Goal: Contribute content: Contribute content

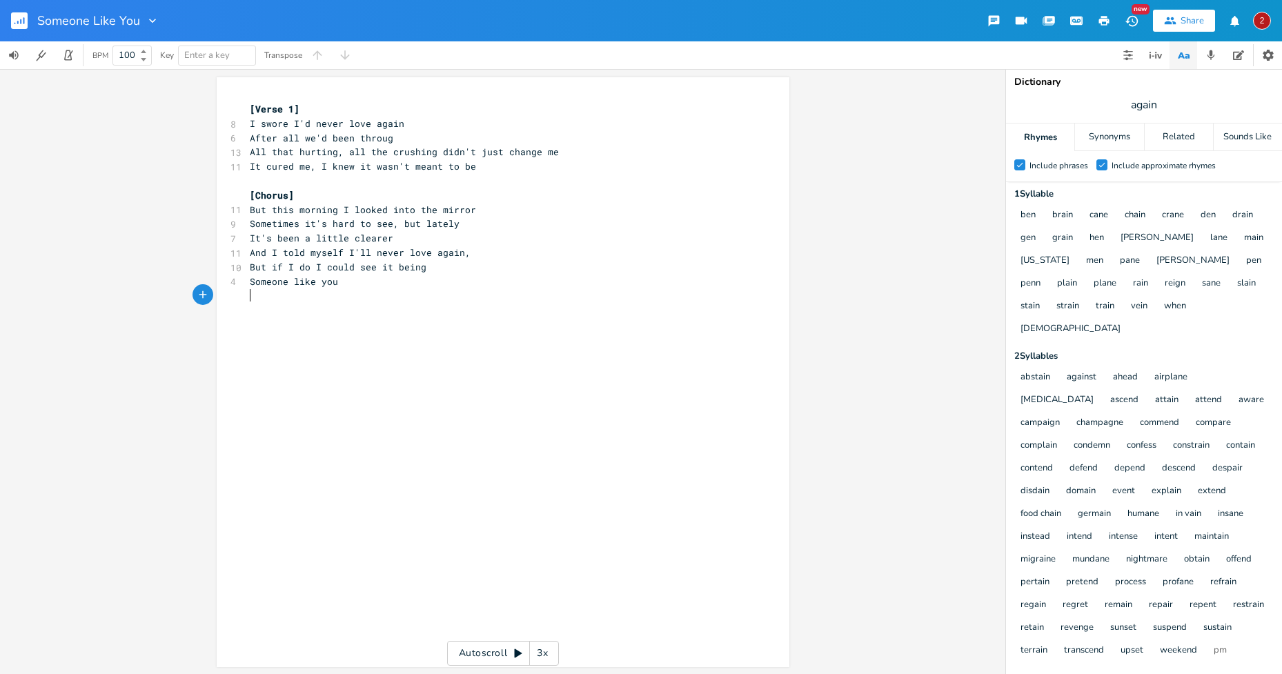
scroll to position [49, 0]
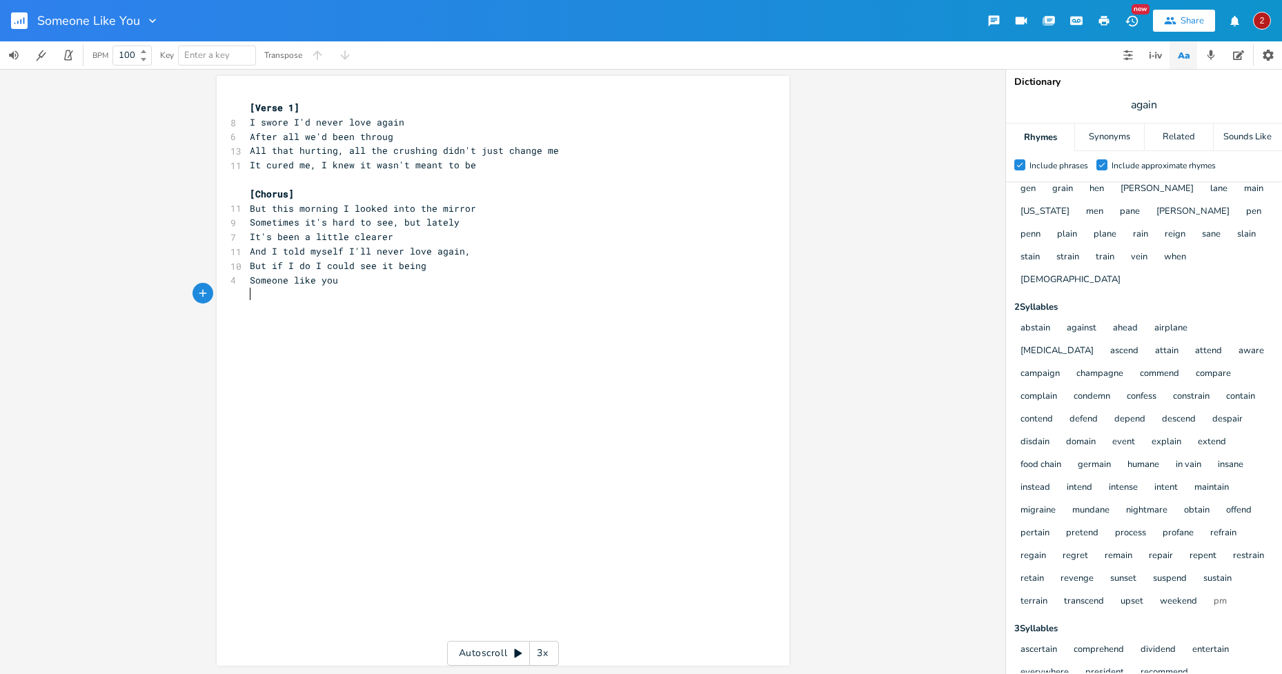
click at [384, 304] on div "x [Verse 1] 8 I swore I'd never love again 6 After all we'd been throug 13 All …" at bounding box center [496, 201] width 498 height 206
click at [832, 384] on div "x [Verse 1] 8 I swore I'd never love again 6 After all we'd been throug 13 All …" at bounding box center [503, 371] width 1006 height 605
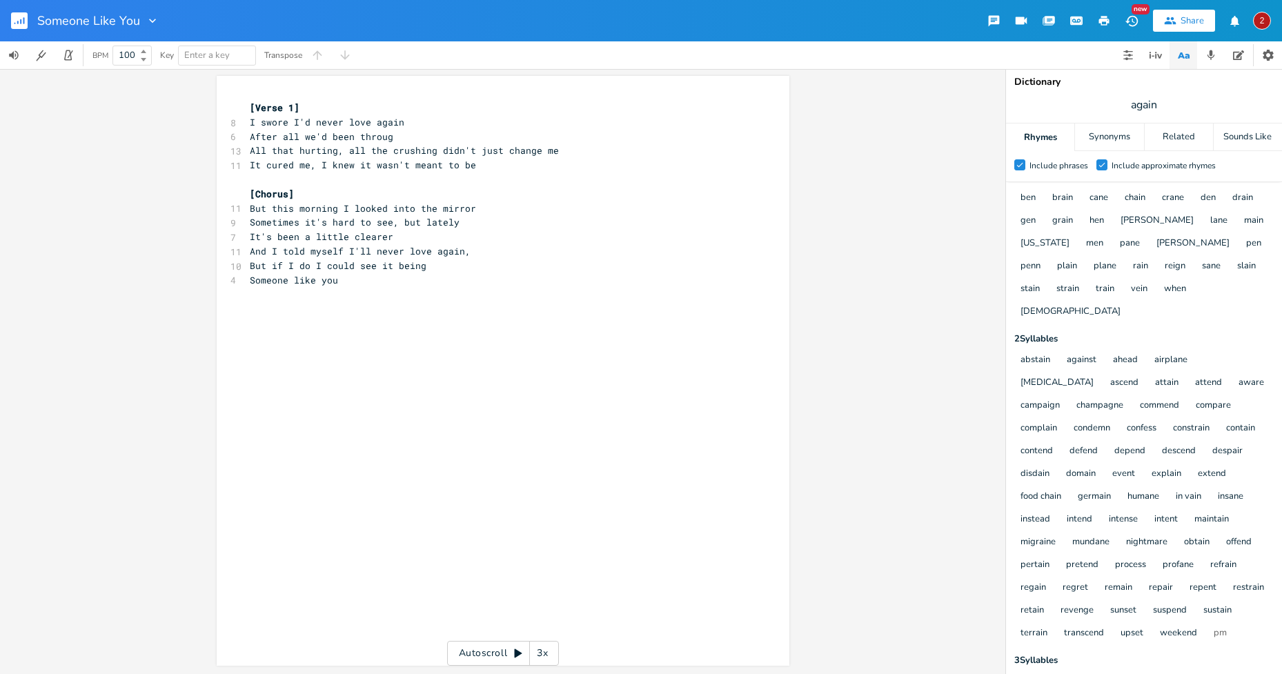
scroll to position [0, 0]
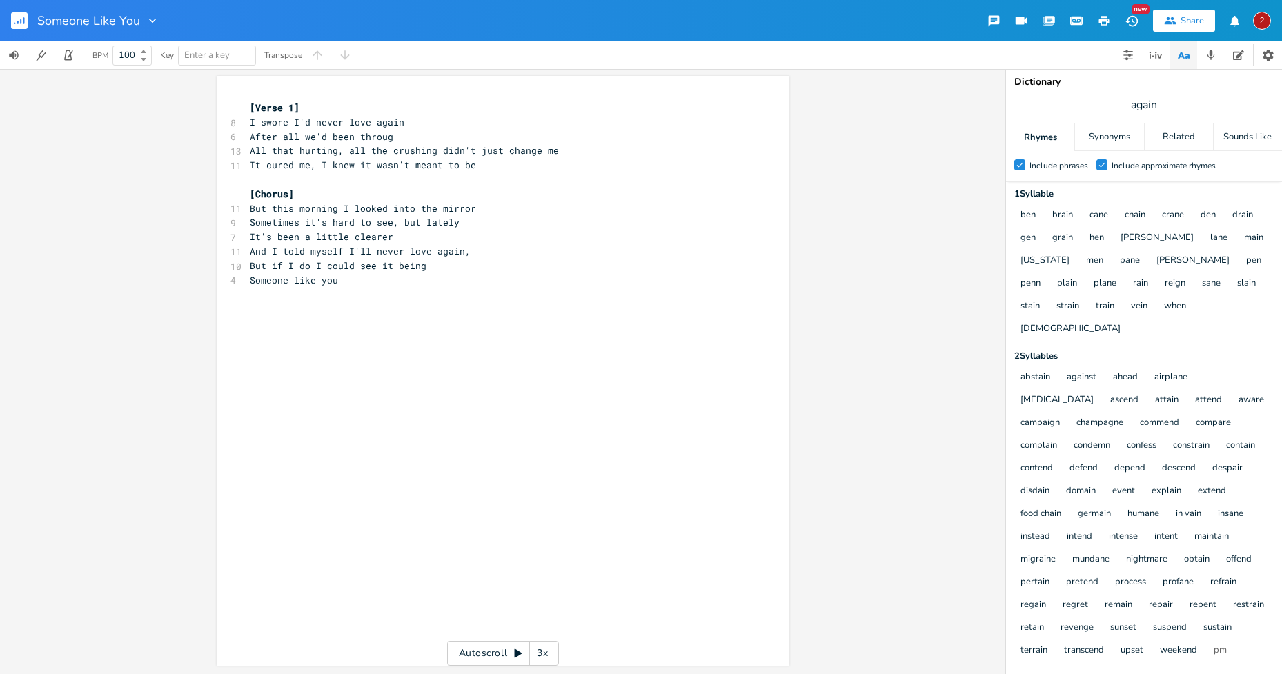
click at [1245, 321] on div "Check Include phrases Check Include approximate rhymes 1 Syllable ben brain can…" at bounding box center [1144, 428] width 276 height 489
type textarea "again"
drag, startPoint x: 374, startPoint y: 120, endPoint x: 405, endPoint y: 124, distance: 31.3
click at [405, 124] on pre "I swore I'd never love again" at bounding box center [496, 122] width 498 height 14
click at [435, 108] on icon "button" at bounding box center [437, 110] width 7 height 6
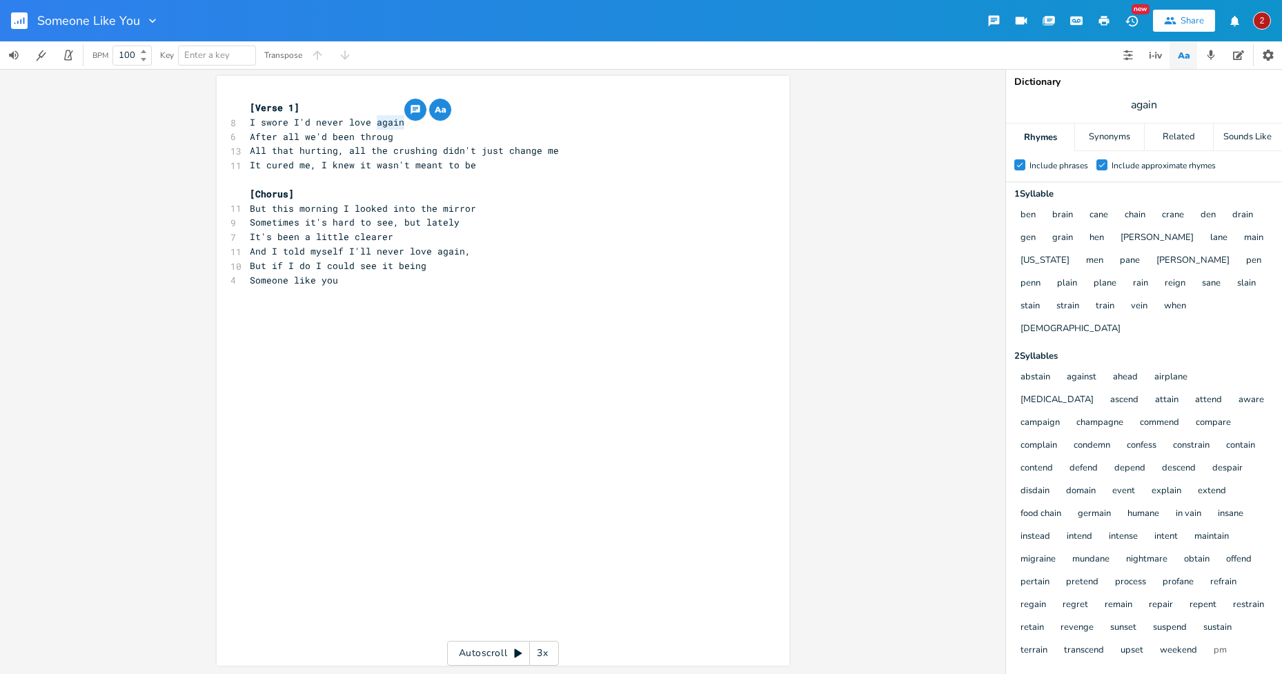
click at [842, 255] on div "again x [Verse 1] 8 I swore I'd never love again 6 After all we'd been throug 1…" at bounding box center [503, 371] width 1006 height 605
click at [1225, 311] on div "ben brain cane chain crane den drain gen grain hen [PERSON_NAME] main [US_STATE…" at bounding box center [1143, 272] width 262 height 137
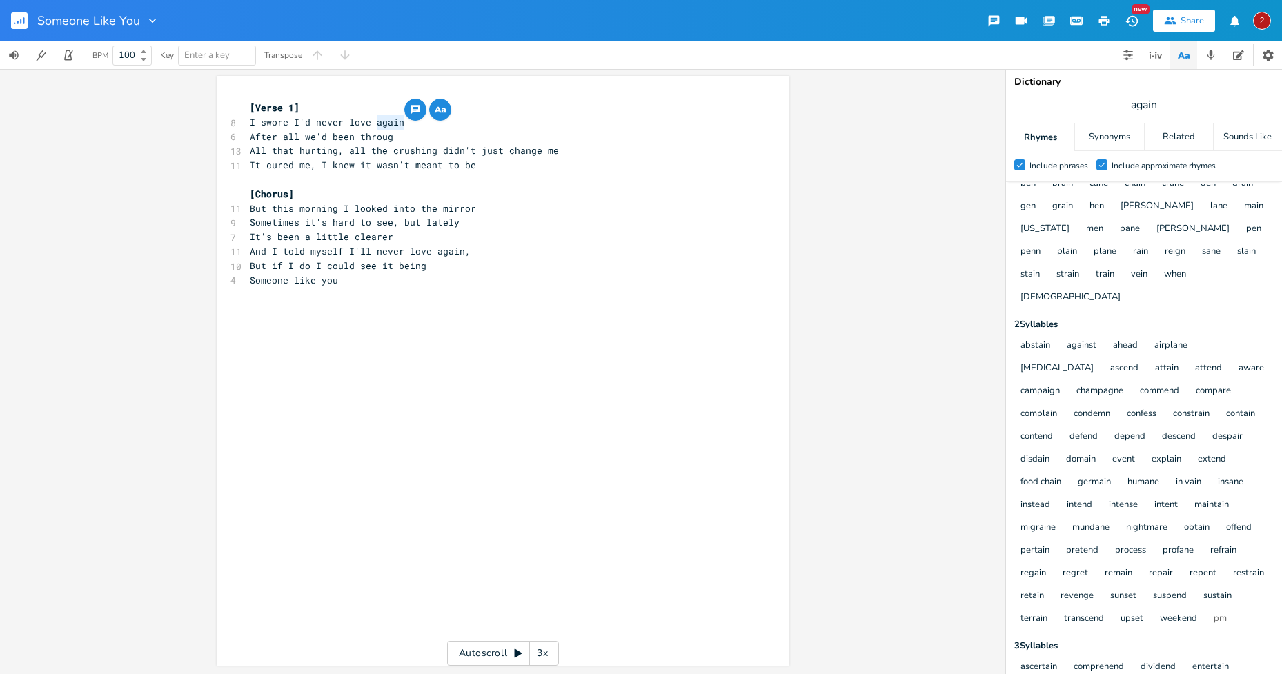
scroll to position [49, 0]
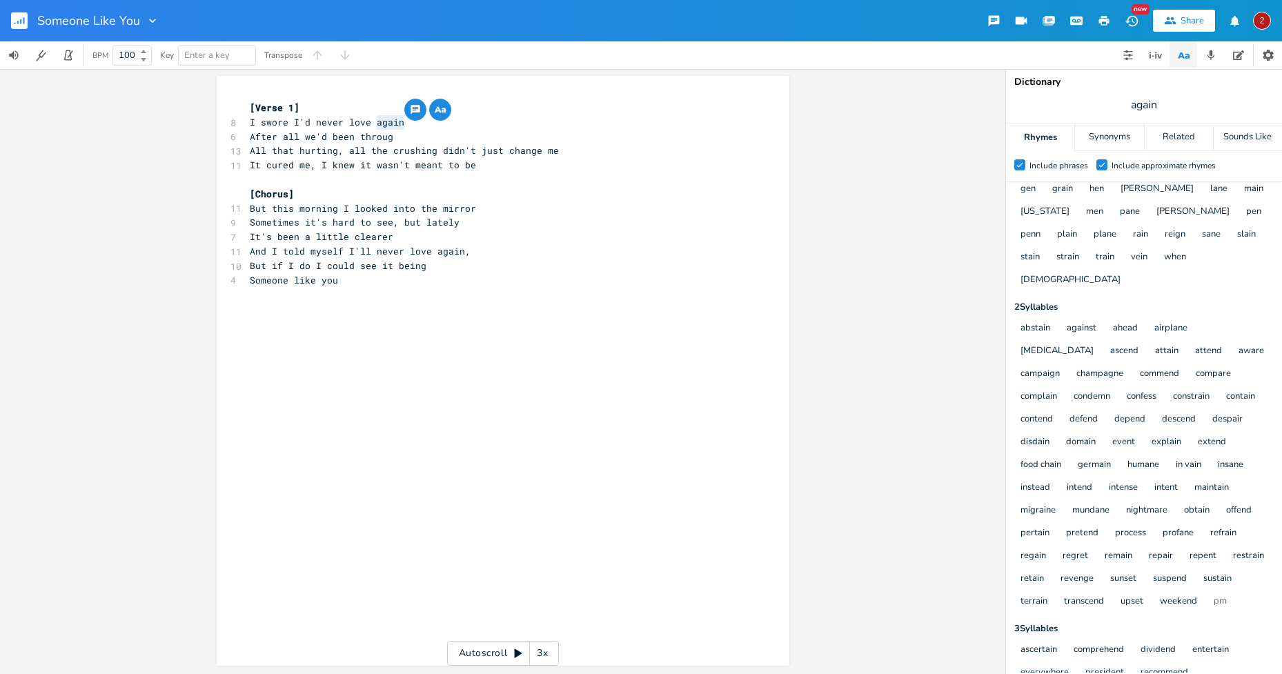
click at [402, 137] on pre "After all we'd been throug" at bounding box center [496, 137] width 498 height 14
click at [1213, 271] on div "Check Include phrases Check Include approximate rhymes 1 Syllable ben brain can…" at bounding box center [1144, 428] width 276 height 489
click at [403, 138] on pre "After all we'd been throug" at bounding box center [496, 137] width 498 height 14
type textarea "h and then"
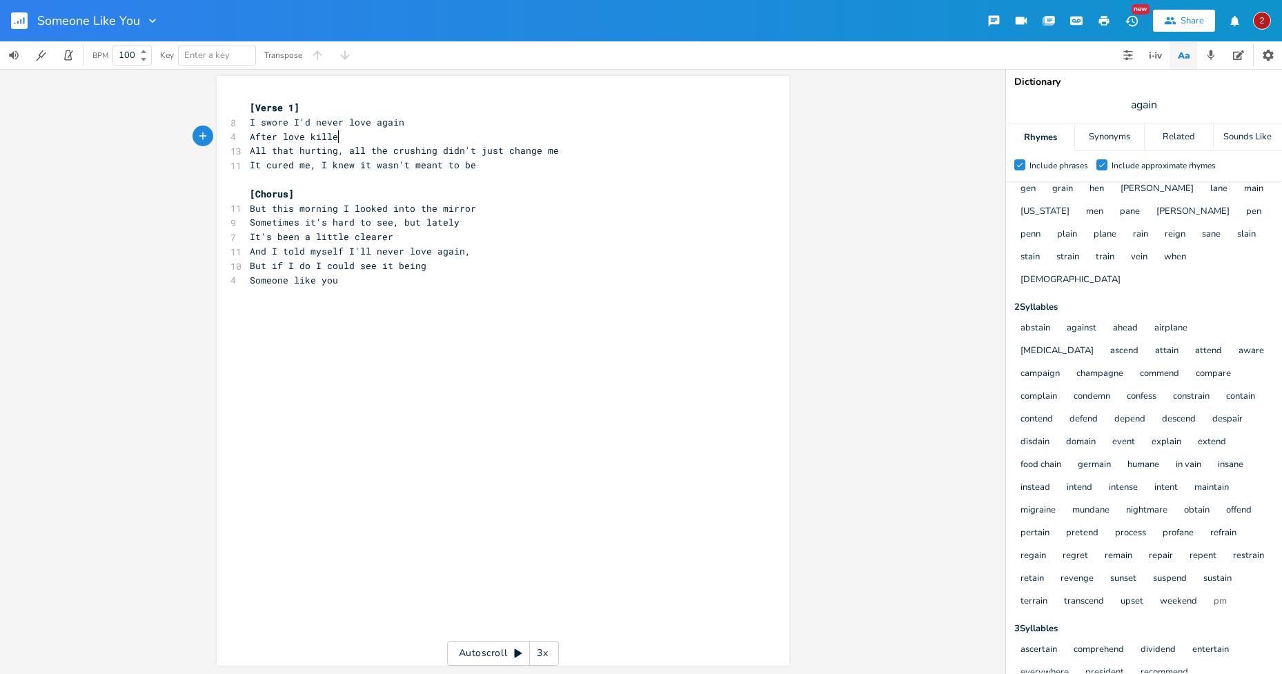
type textarea "love killed"
type textarea "slowly dying trying"
type textarea "slowly dying tryin"
drag, startPoint x: 386, startPoint y: 133, endPoint x: 280, endPoint y: 131, distance: 107.0
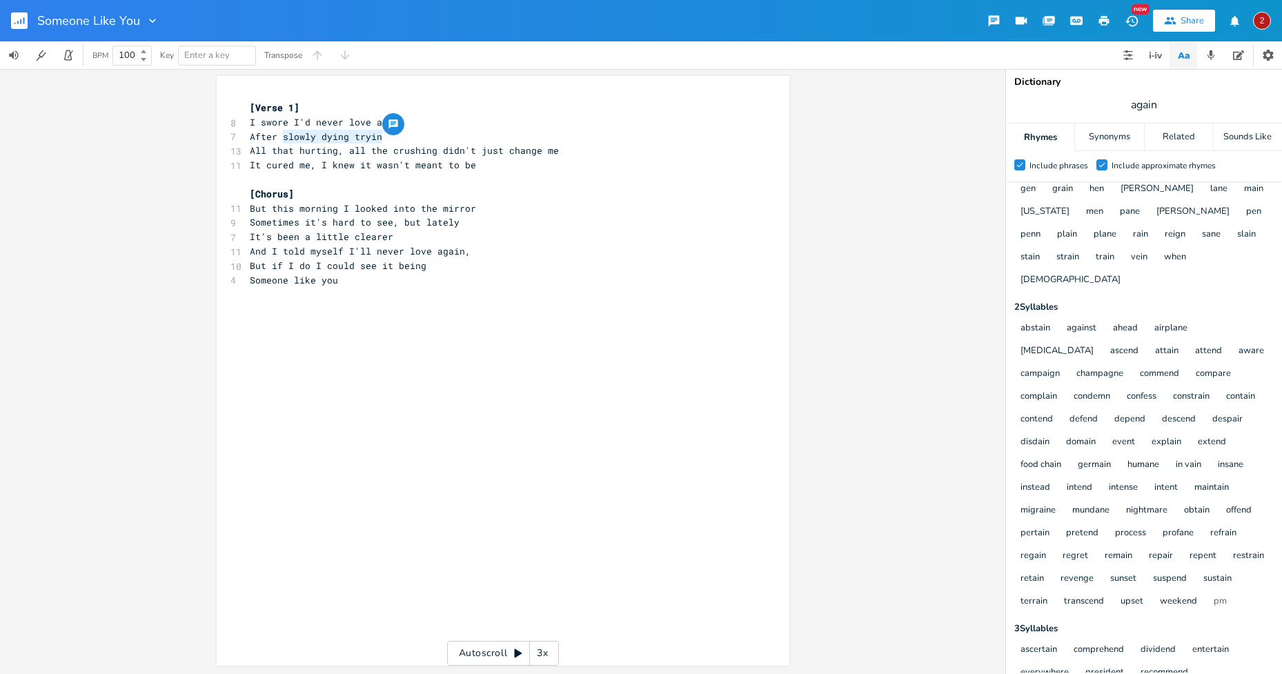
click at [280, 131] on pre "After slowly dying tryin" at bounding box center [496, 137] width 498 height 14
click at [436, 137] on pre "After slowly dying tryin" at bounding box center [496, 137] width 498 height 14
click at [277, 133] on span "After slowly dying tryin" at bounding box center [316, 136] width 133 height 12
type textarea "you left after"
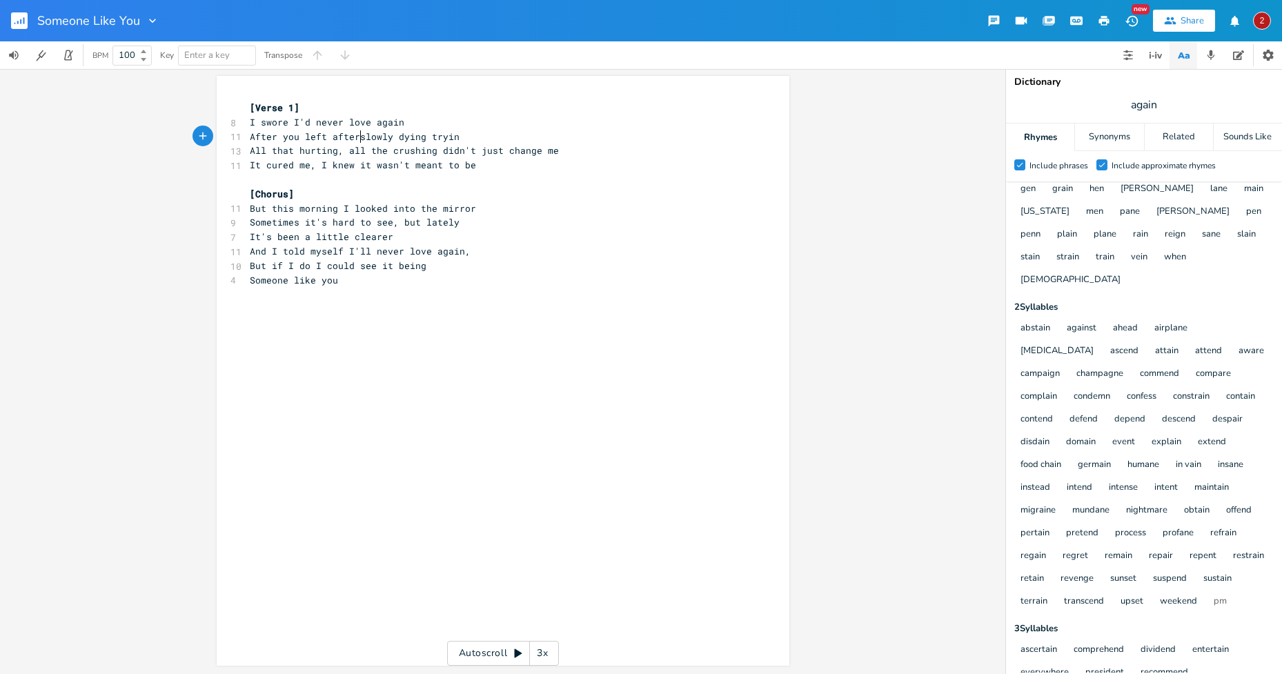
scroll to position [0, 53]
click at [585, 263] on pre "But if I do I could see it being" at bounding box center [496, 266] width 498 height 14
click at [349, 280] on pre "Someone like you" at bounding box center [496, 280] width 498 height 14
type textarea "You've got a smile that a man can see"
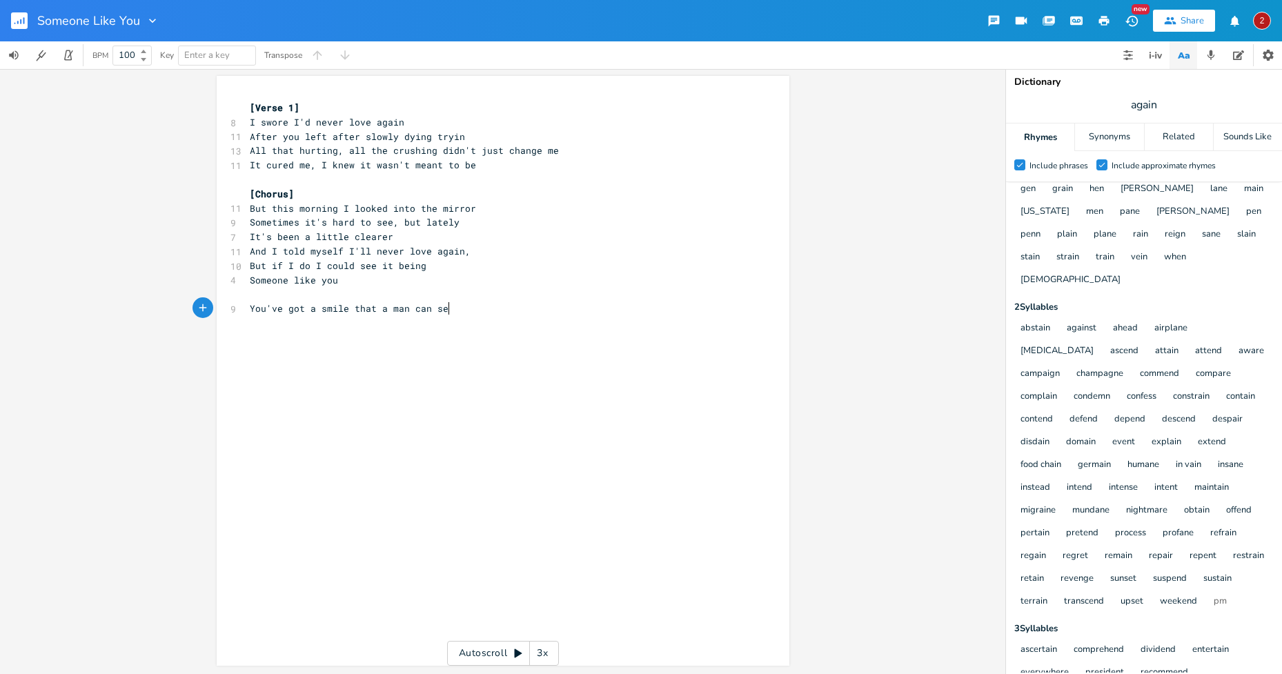
scroll to position [0, 150]
type textarea "will melt my heart"
click at [401, 305] on span "You've got a smile that will melt my heart" at bounding box center [366, 308] width 232 height 12
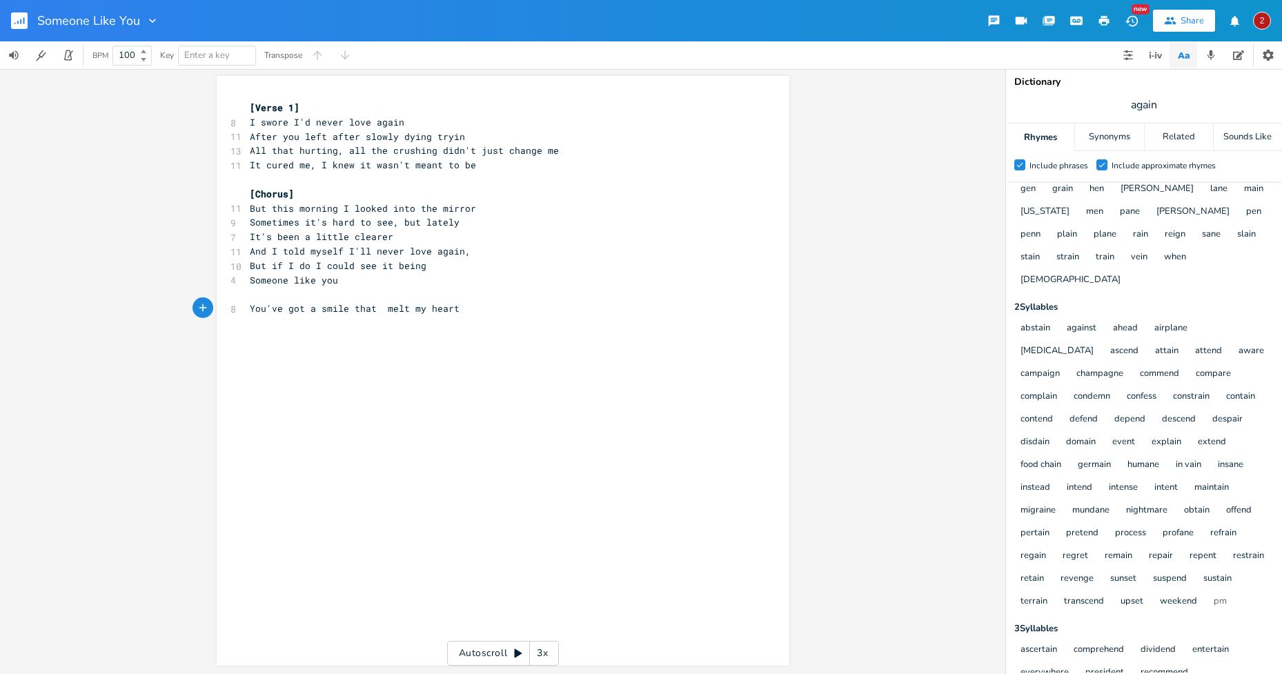
type textarea "can"
click at [478, 314] on pre "You've got a smile that can melt my heart" at bounding box center [496, 309] width 498 height 14
type textarea "Makes me vb"
type textarea "e"
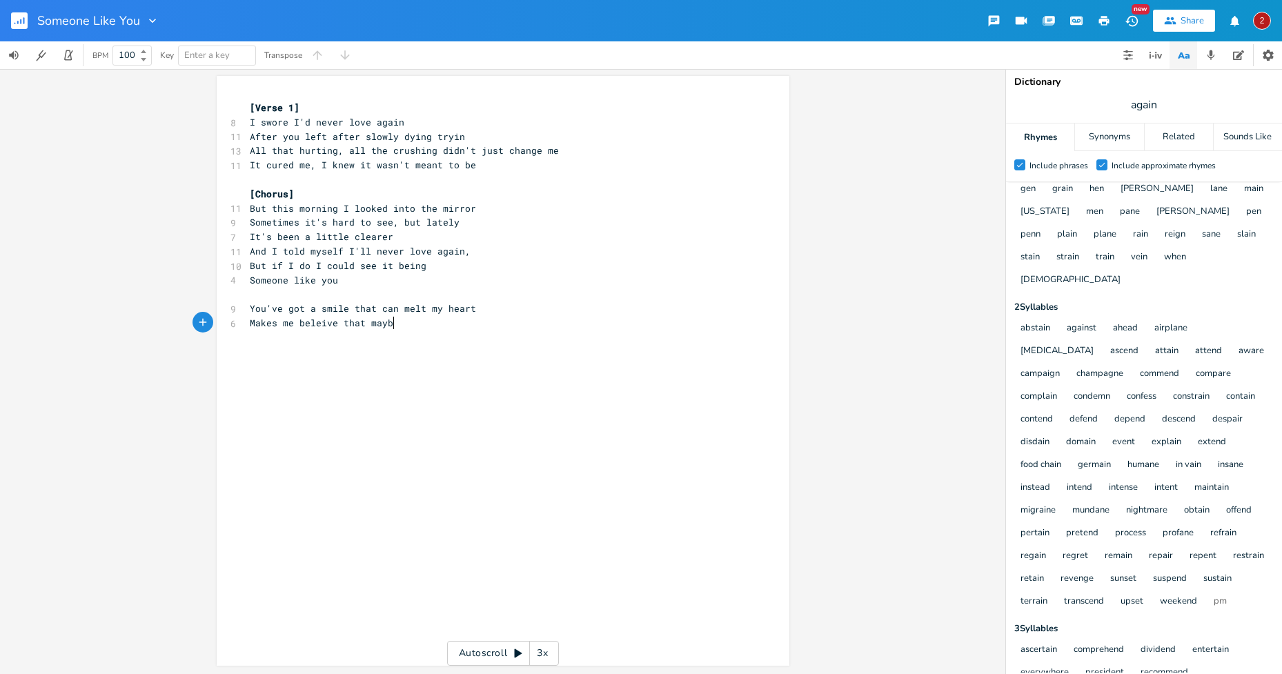
scroll to position [0, 78]
type textarea "beleive that maybe"
drag, startPoint x: 470, startPoint y: 306, endPoint x: 444, endPoint y: 307, distance: 25.6
click at [444, 307] on span "You've got a smile that can melt my heart" at bounding box center [363, 308] width 226 height 12
type textarea "heart"
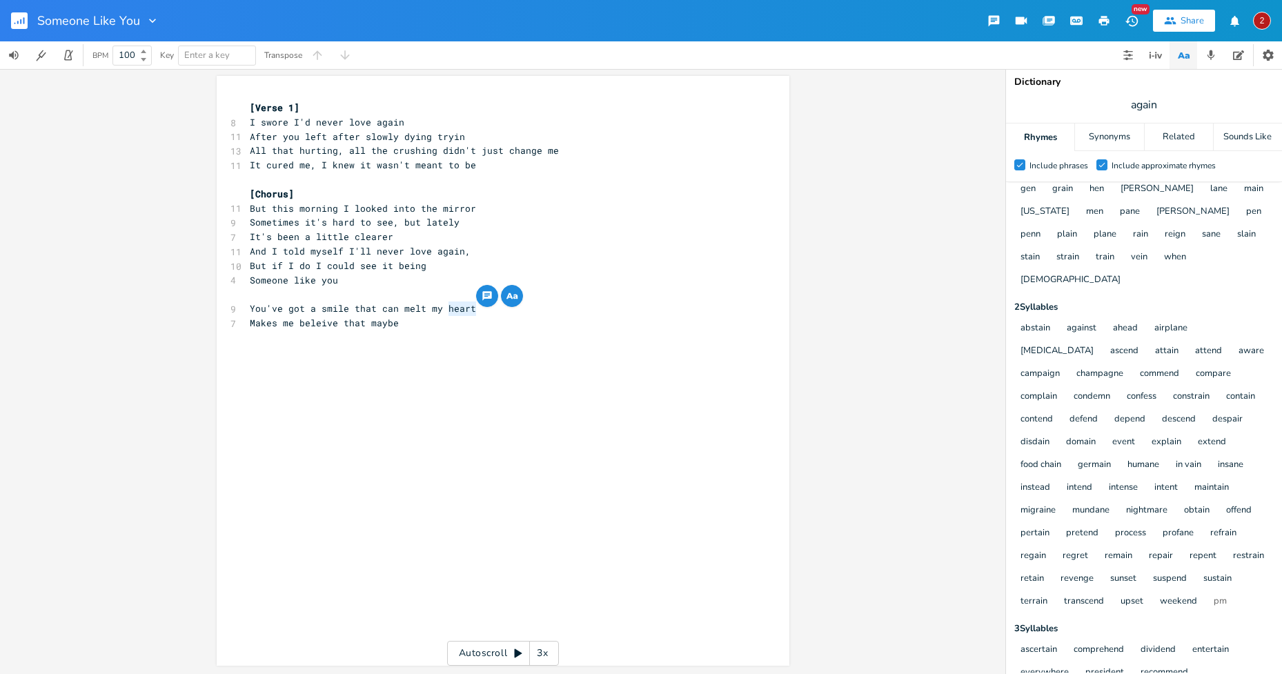
click at [509, 295] on icon "button" at bounding box center [512, 296] width 17 height 17
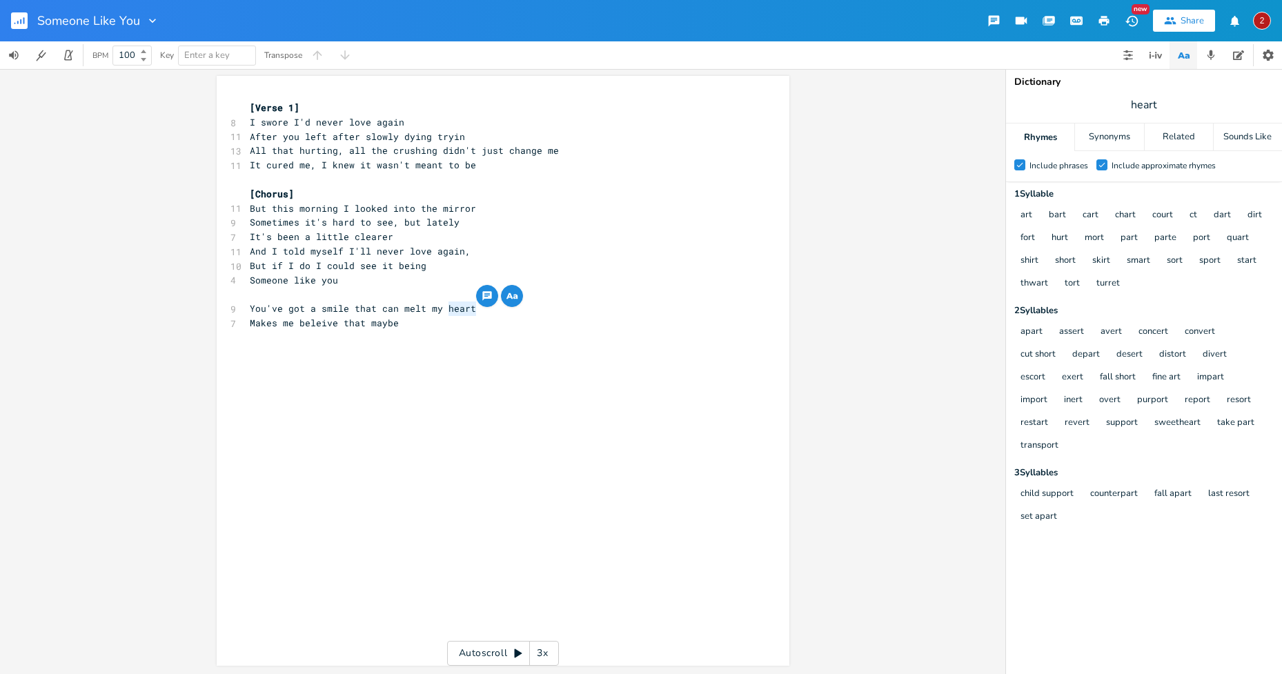
click at [400, 324] on pre "Makes me beleive that maybe" at bounding box center [496, 323] width 498 height 14
click at [322, 322] on span "Makes me beleive that maybe" at bounding box center [324, 323] width 149 height 12
type textarea "ie"
click at [409, 329] on pre "Makes me believe that maybe" at bounding box center [496, 323] width 498 height 14
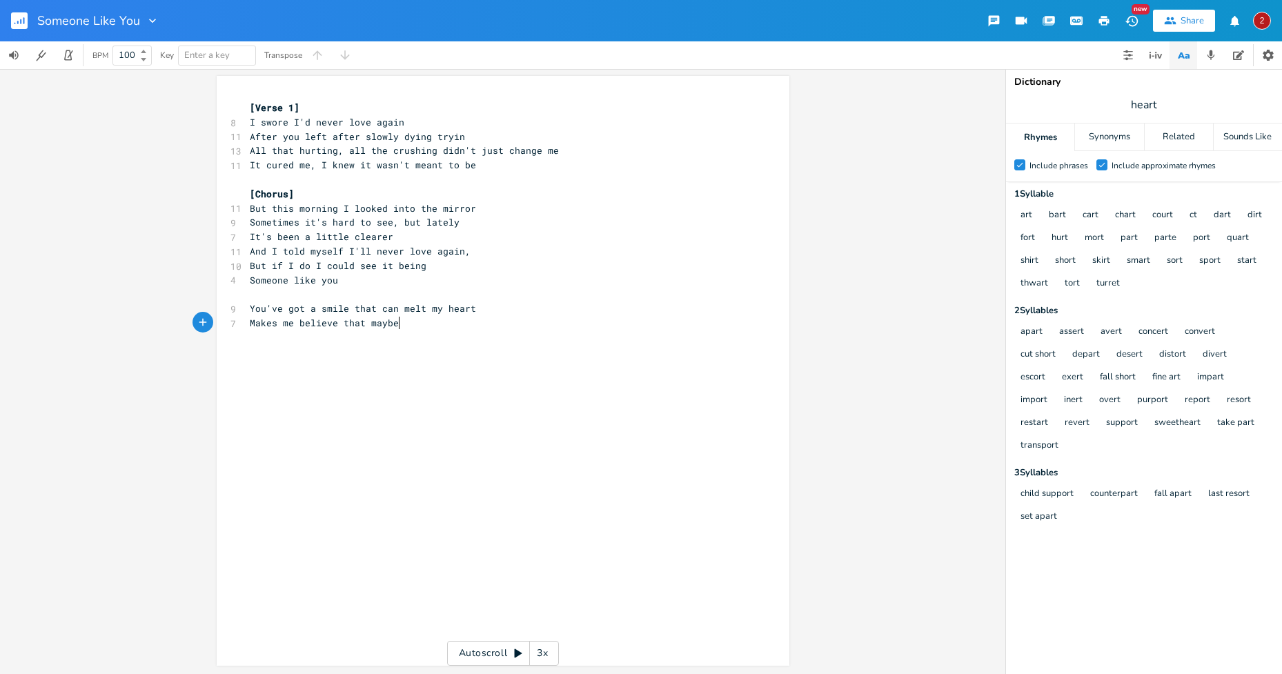
click at [1195, 282] on div "art bart cart chart court ct dart dirt fort hurt mort part parte port quart shi…" at bounding box center [1143, 249] width 262 height 91
click at [413, 328] on pre "Makes me believe that maybe" at bounding box center [496, 323] width 498 height 14
type textarea "I could make a"
type textarea "n"
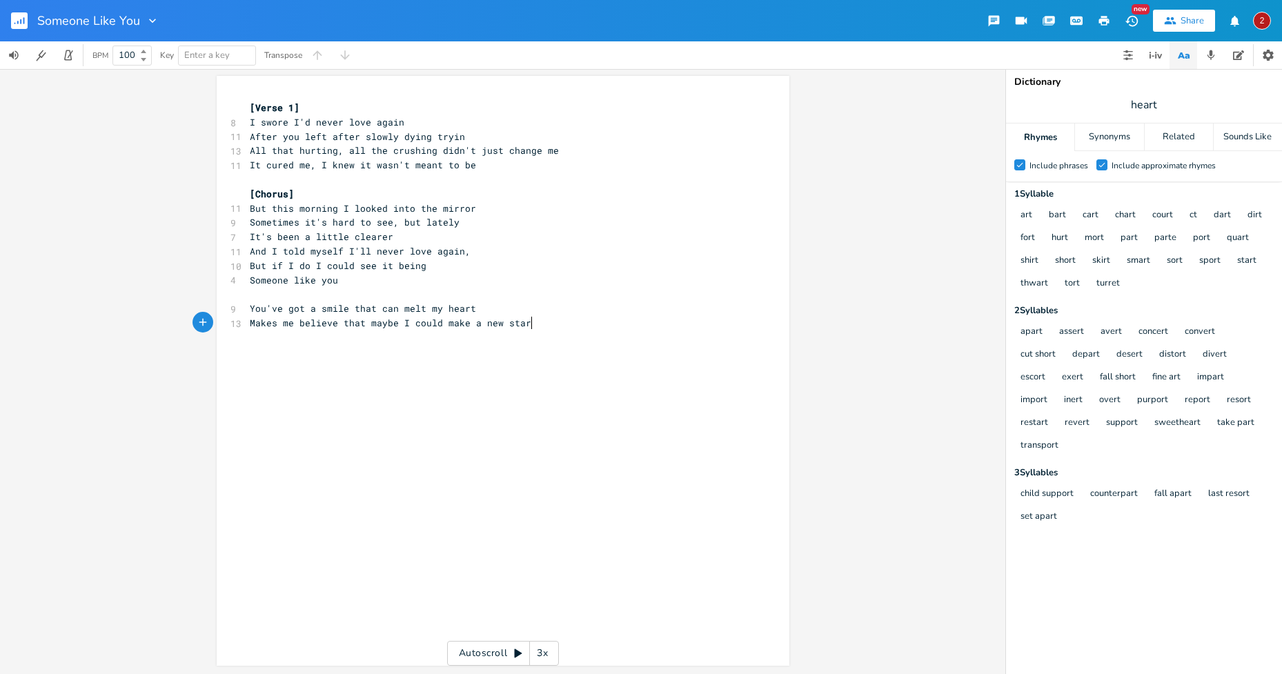
type textarea "a new start"
type textarea "You pack hope in your arms like"
type textarea "Now I'm trying"
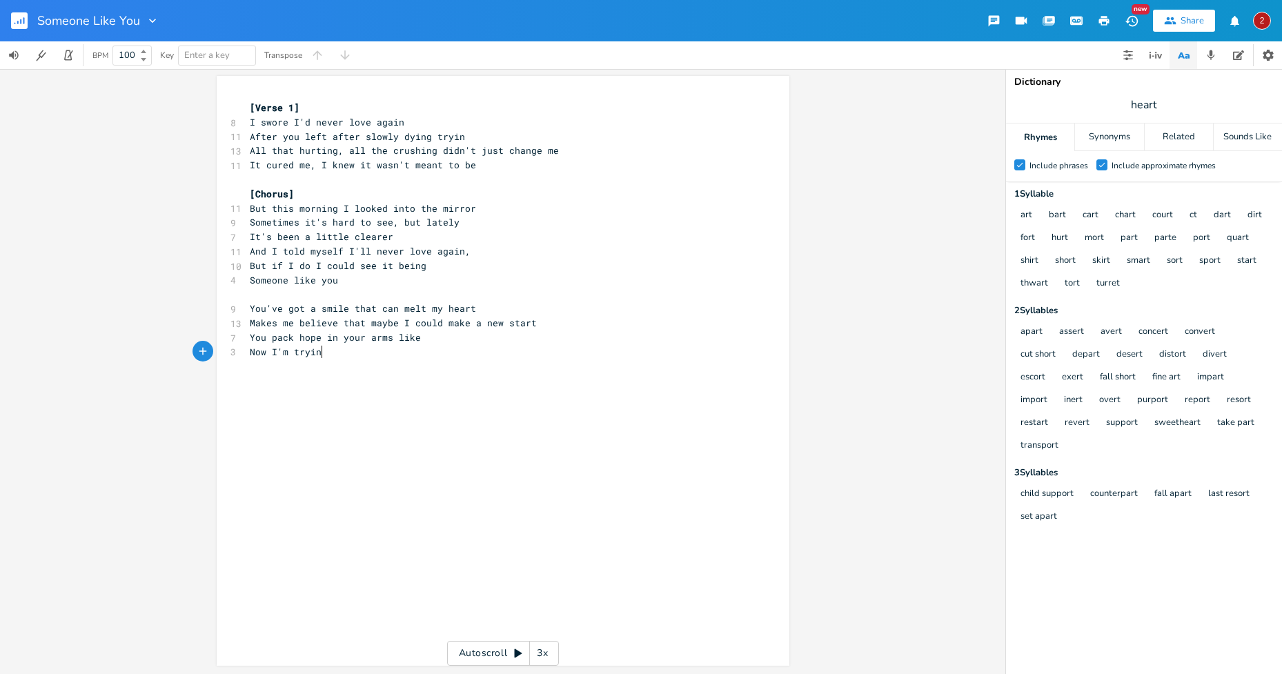
scroll to position [0, 62]
click at [432, 339] on pre "You pack hope in your arms like" at bounding box center [496, 338] width 498 height 14
type textarea "you make ut"
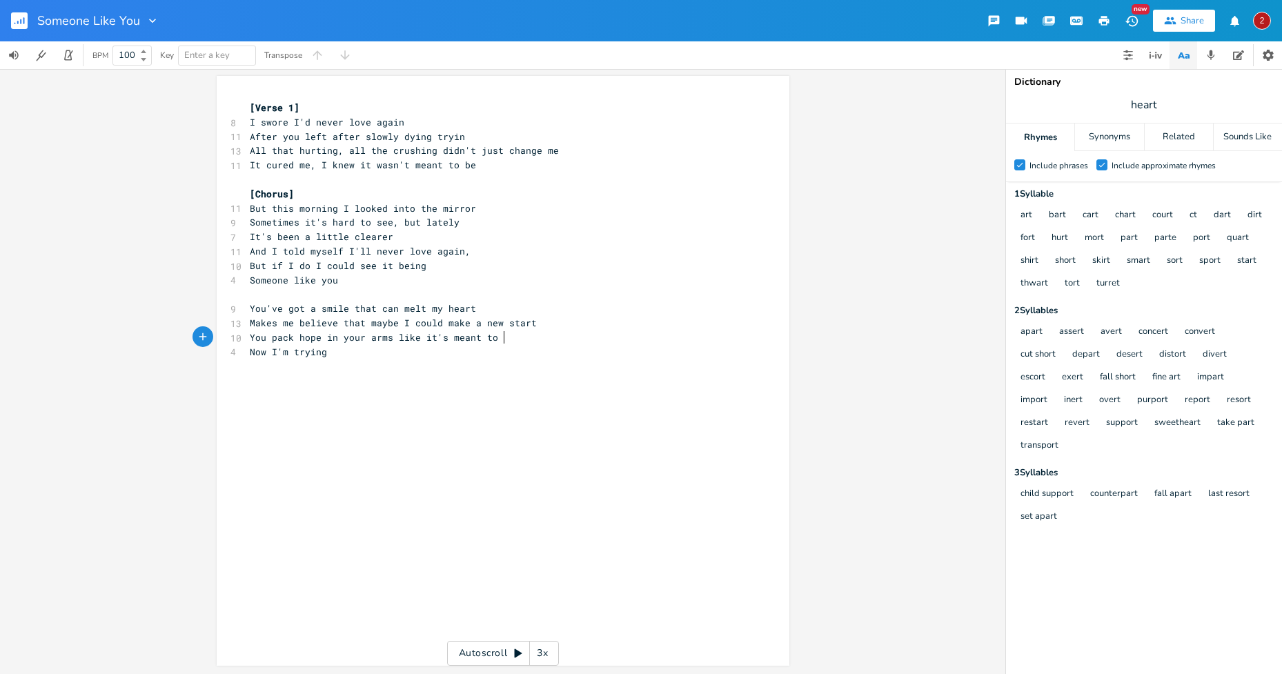
type textarea "it's meant to be"
click at [349, 356] on pre "Now I'm trying" at bounding box center [496, 352] width 498 height 14
type textarea "t"
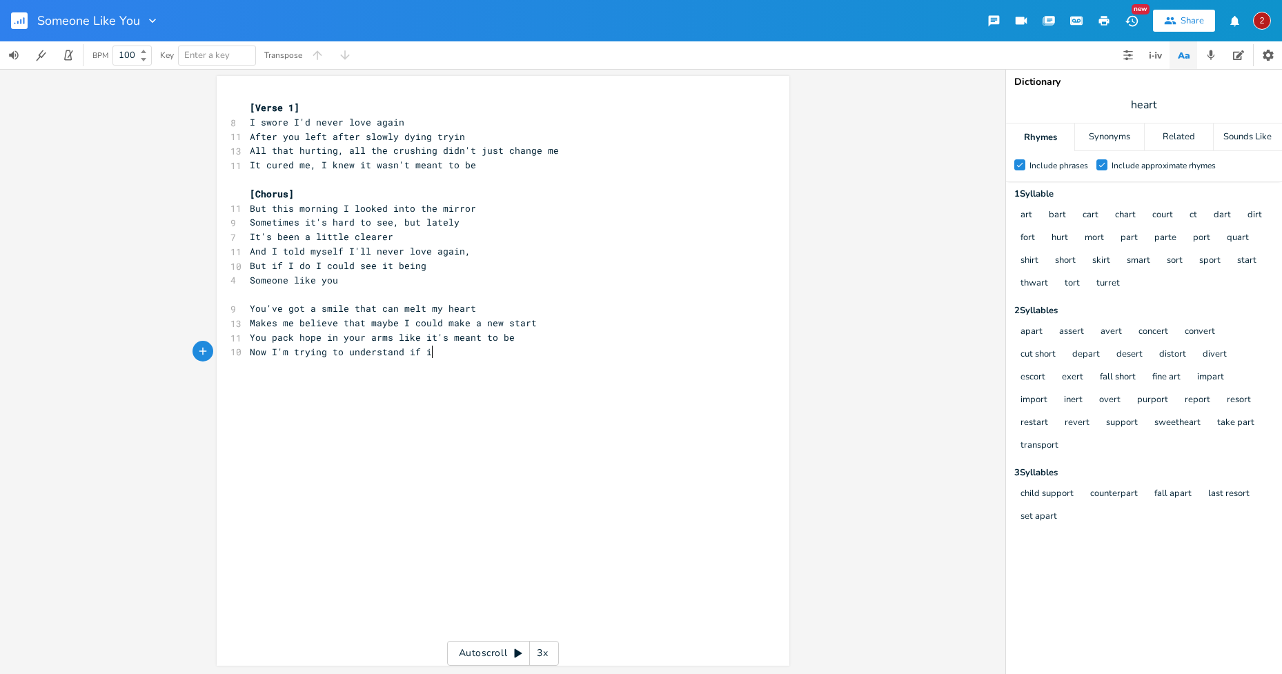
type textarea "to understand if it"
type textarea "you could change me"
click at [525, 399] on div "x [Verse 1] 8 I swore I'd never love again 11 After you left after slowly dying…" at bounding box center [513, 384] width 533 height 572
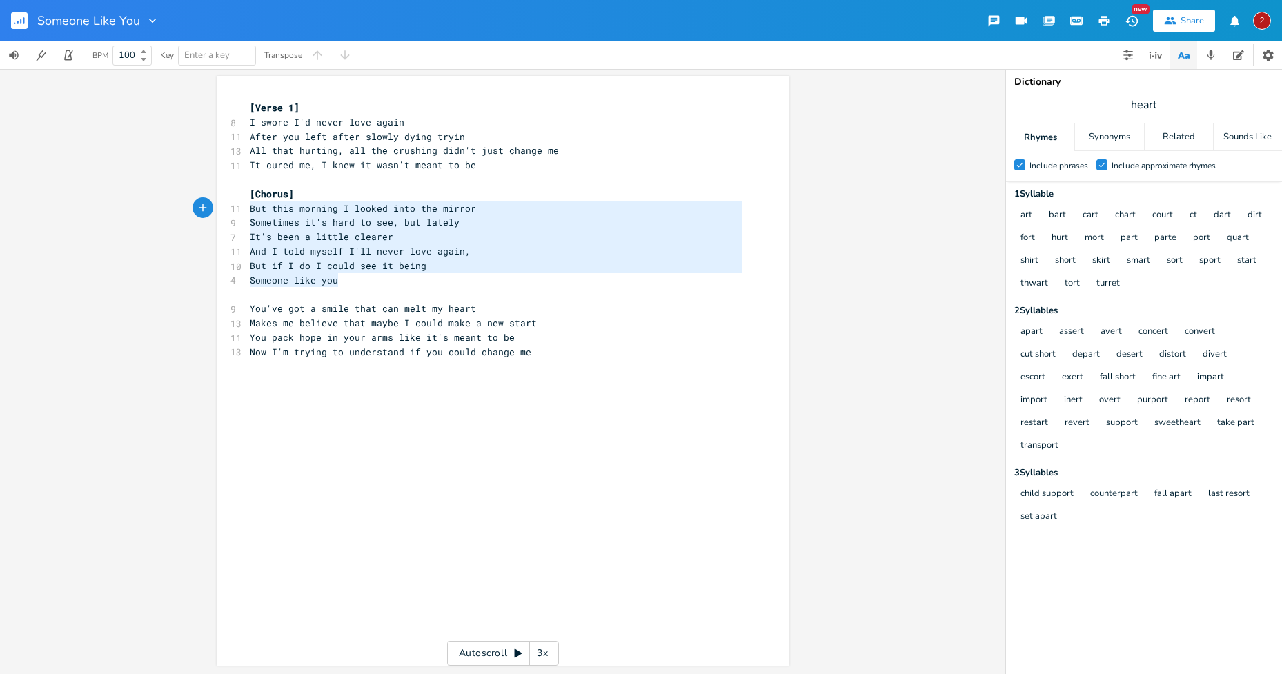
type textarea "[Chorus] But this morning I looked into the mirror Sometimes it's hard to see, …"
drag, startPoint x: 333, startPoint y: 280, endPoint x: 233, endPoint y: 192, distance: 133.5
click at [233, 192] on div "[Chorus] But this morning I looked into the mirror Sometimes it's hard to see, …" at bounding box center [503, 371] width 573 height 590
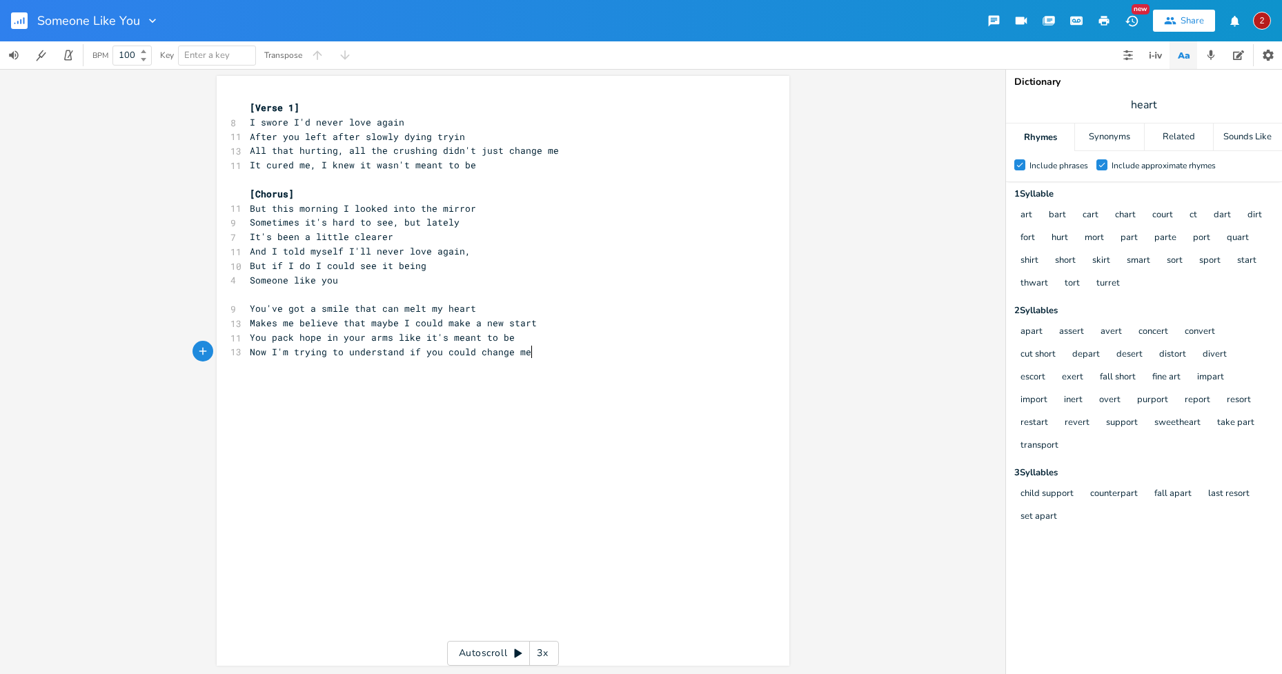
click at [551, 351] on pre "Now I'm trying to understand if you could change me" at bounding box center [496, 352] width 498 height 14
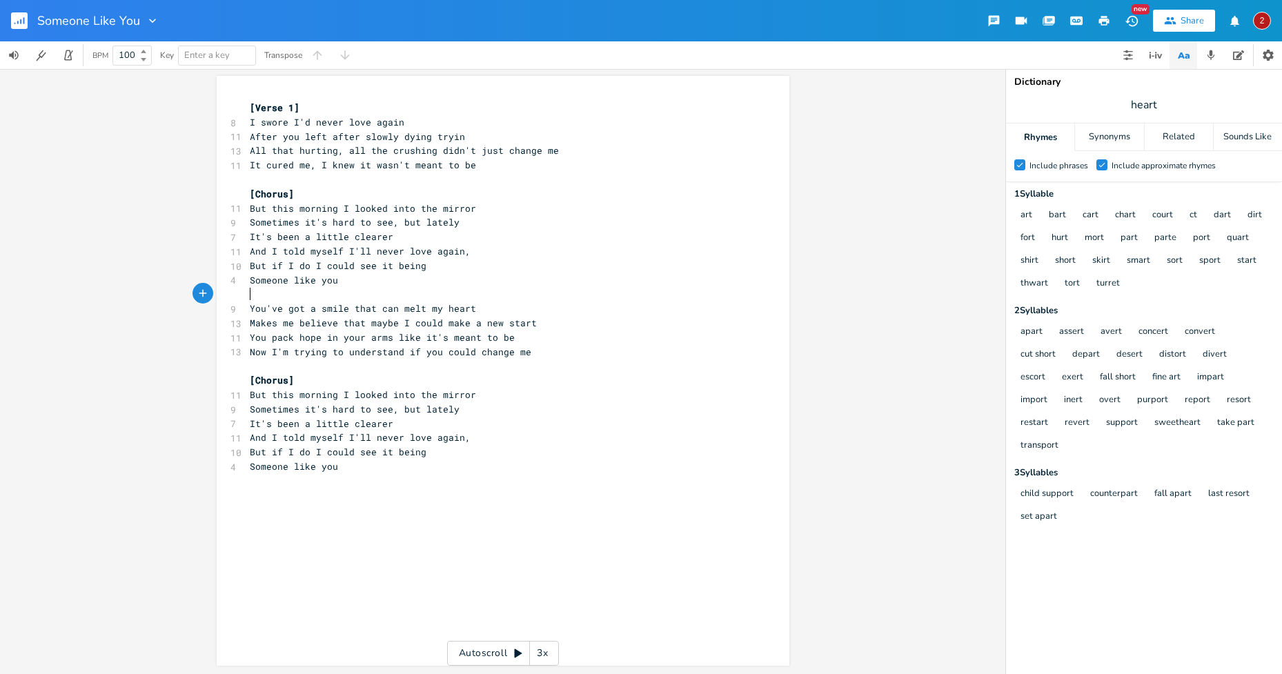
click at [279, 297] on pre "​" at bounding box center [496, 294] width 498 height 14
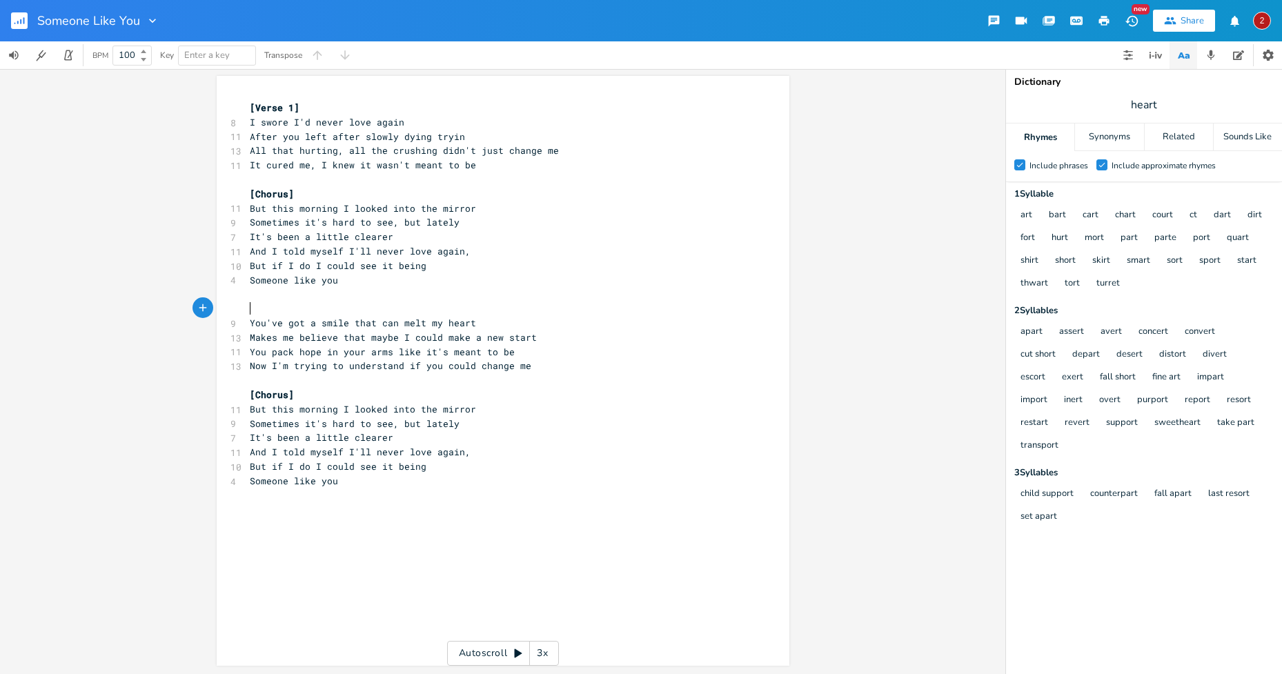
scroll to position [0, 3]
type textarea "[Verse 2]"
click at [606, 458] on pre "And I told myself I'll never love again," at bounding box center [496, 452] width 498 height 14
type textarea "slowly dying tryin"
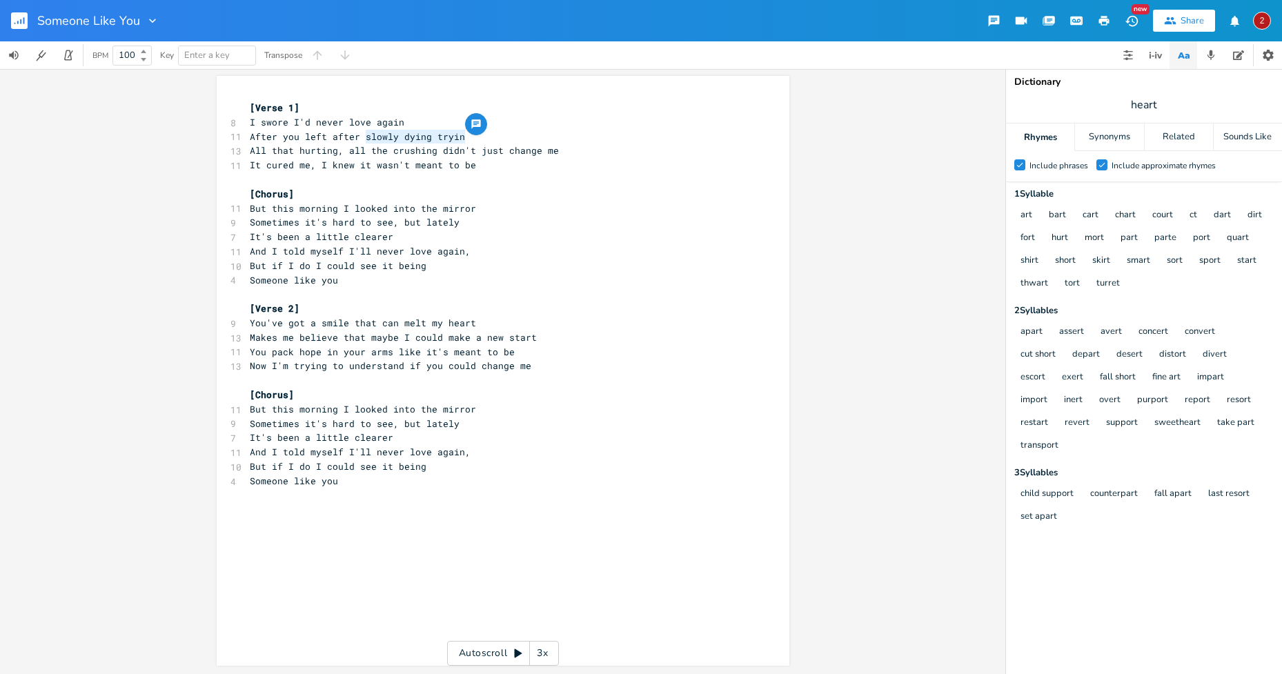
drag, startPoint x: 464, startPoint y: 137, endPoint x: 361, endPoint y: 136, distance: 103.5
click at [361, 136] on pre "After you left after slowly dying tryin" at bounding box center [496, 137] width 498 height 14
click at [523, 184] on pre "​" at bounding box center [496, 180] width 498 height 14
click at [556, 260] on pre "But if I do I could see it being" at bounding box center [496, 266] width 498 height 14
click at [528, 349] on pre "You pack hope in your arms like it's meant to be" at bounding box center [496, 352] width 498 height 14
